Goal: Task Accomplishment & Management: Complete application form

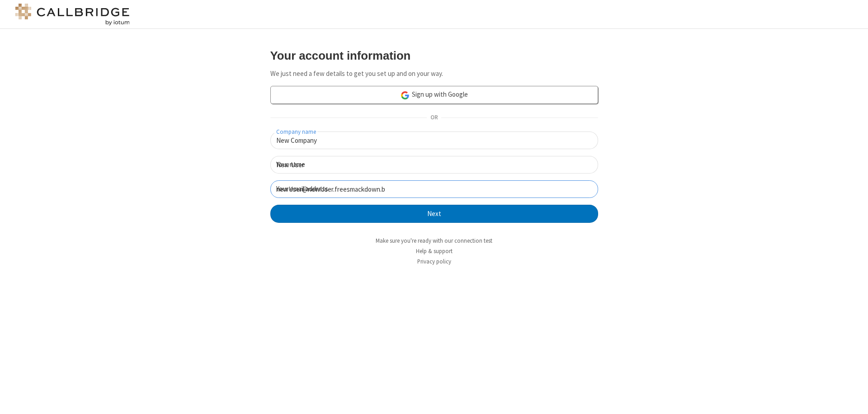
click button "Next" at bounding box center [434, 214] width 328 height 18
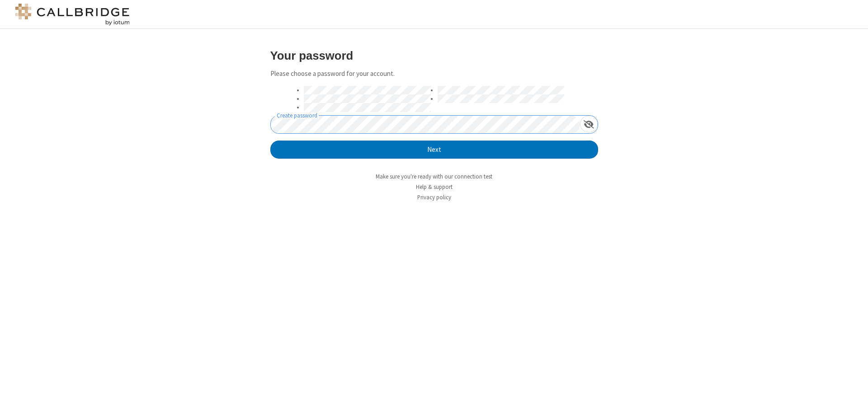
click button "Next" at bounding box center [434, 150] width 328 height 18
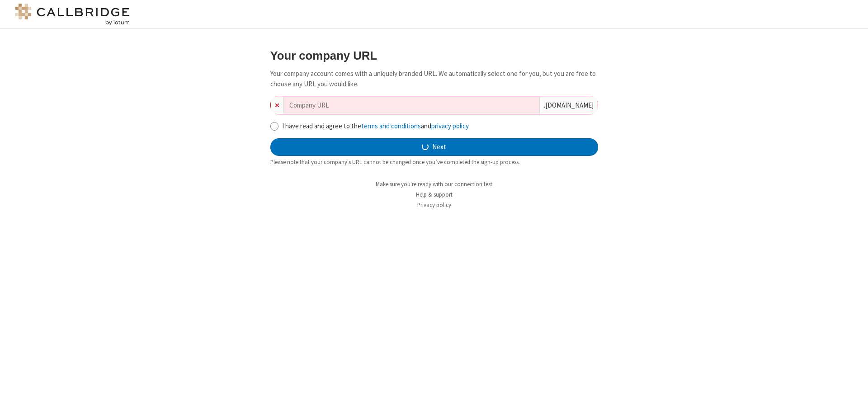
type input "new-company-knowledge-base-42854"
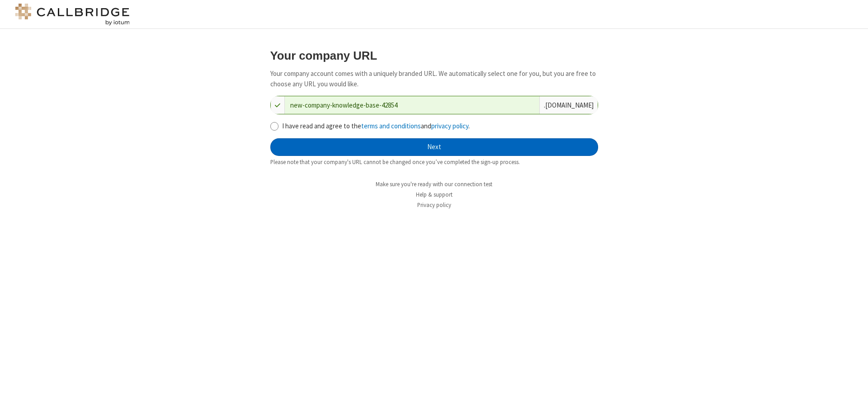
click at [434, 147] on button "Next" at bounding box center [434, 147] width 328 height 18
